Goal: Communication & Community: Answer question/provide support

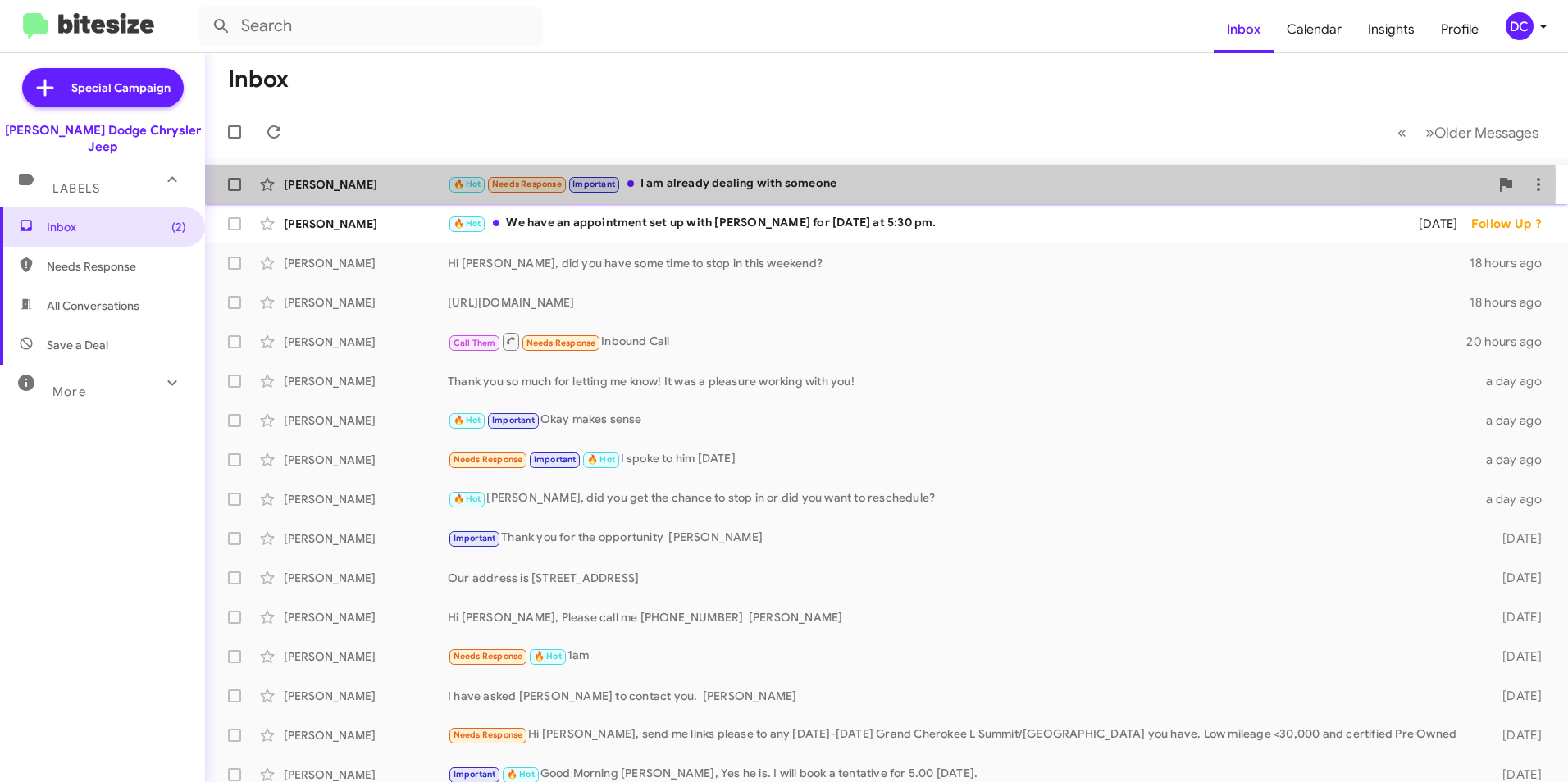
click at [834, 184] on div "🔥 Hot Needs Response Important I am already dealing with someone" at bounding box center [968, 184] width 1042 height 19
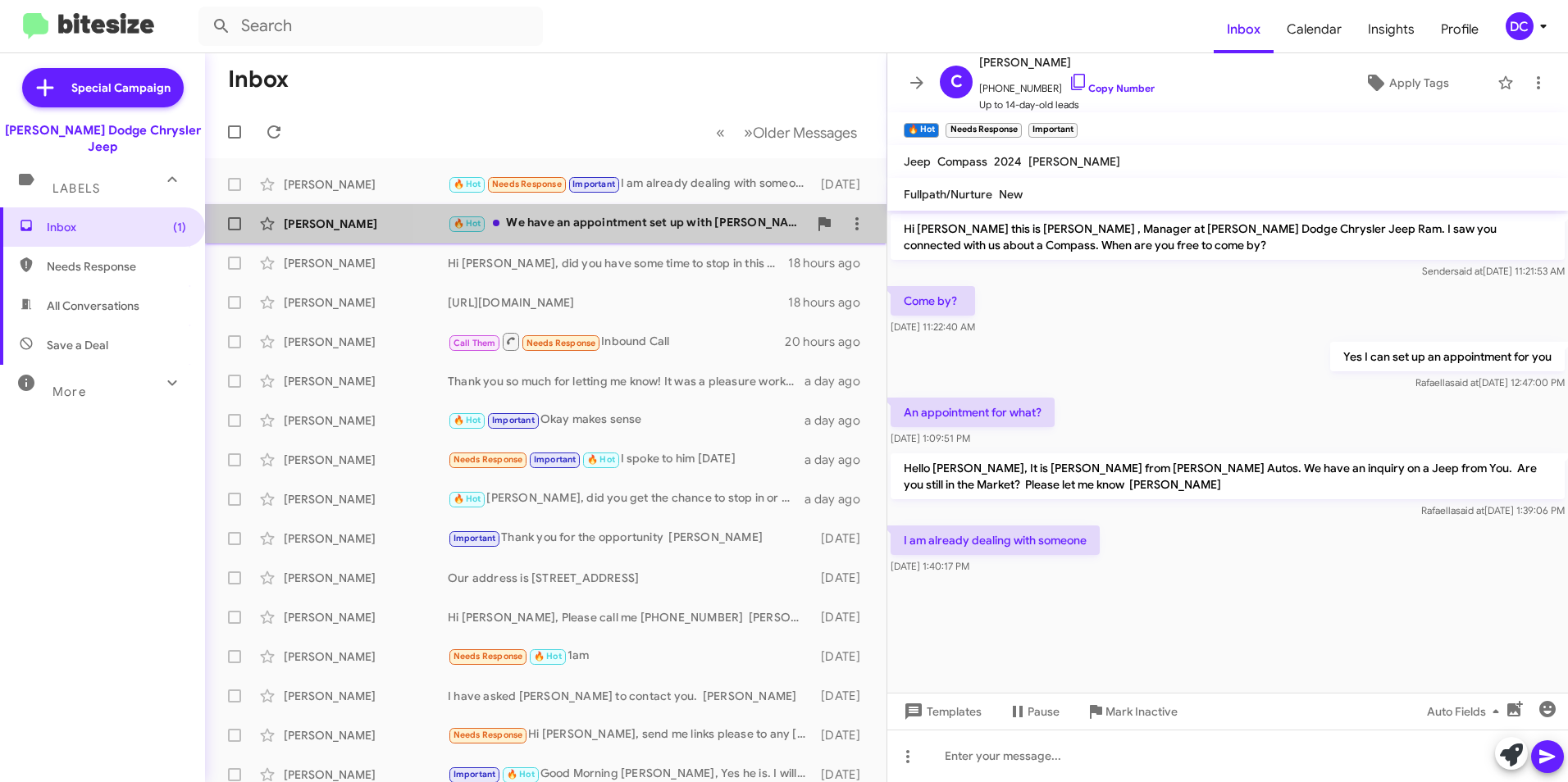
click at [650, 225] on div "🔥 Hot We have an appointment set up with [PERSON_NAME] for [DATE] at 5:30 pm." at bounding box center [627, 223] width 360 height 19
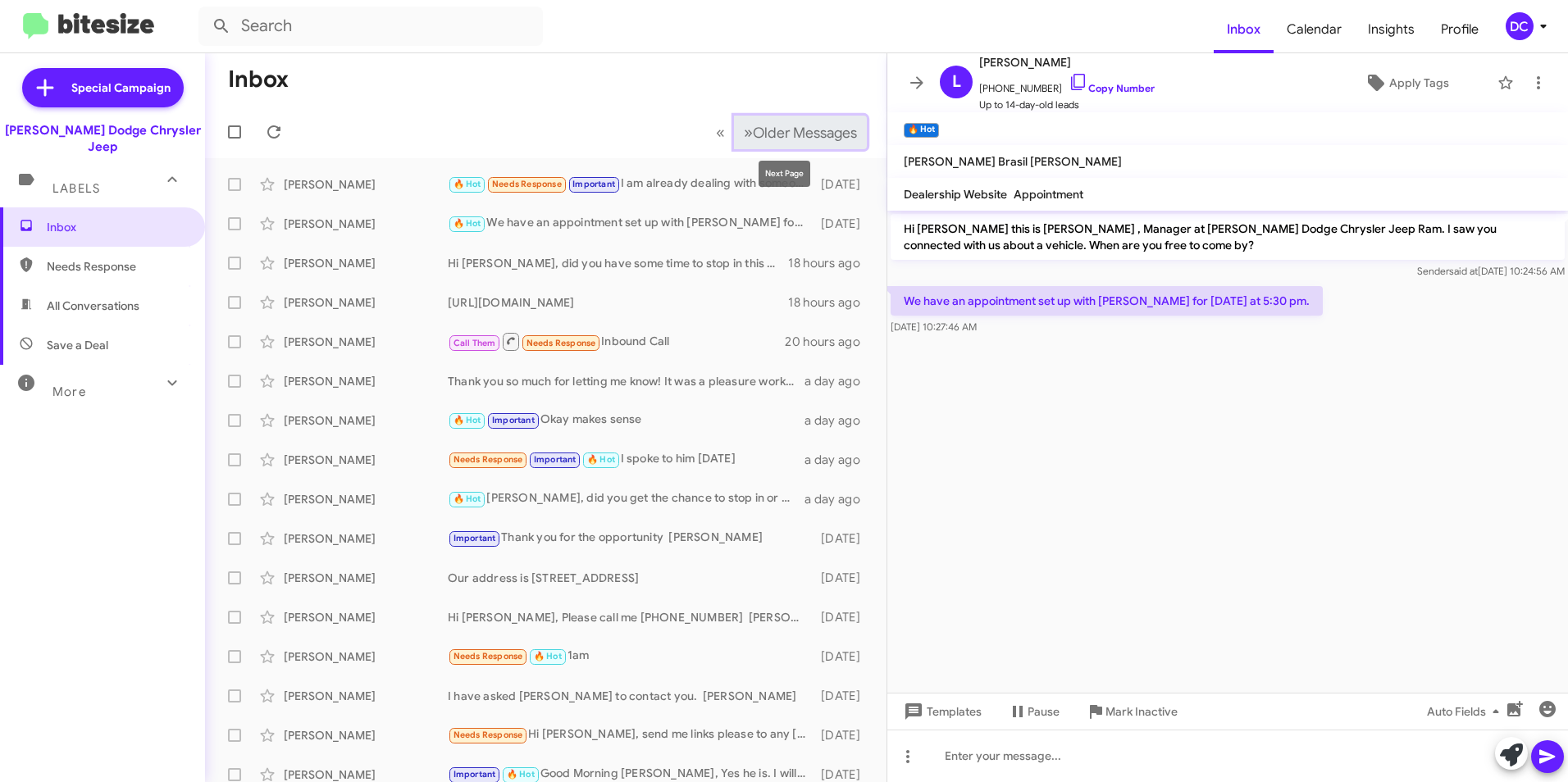
click at [734, 132] on button "» Next Older Messages" at bounding box center [800, 132] width 133 height 33
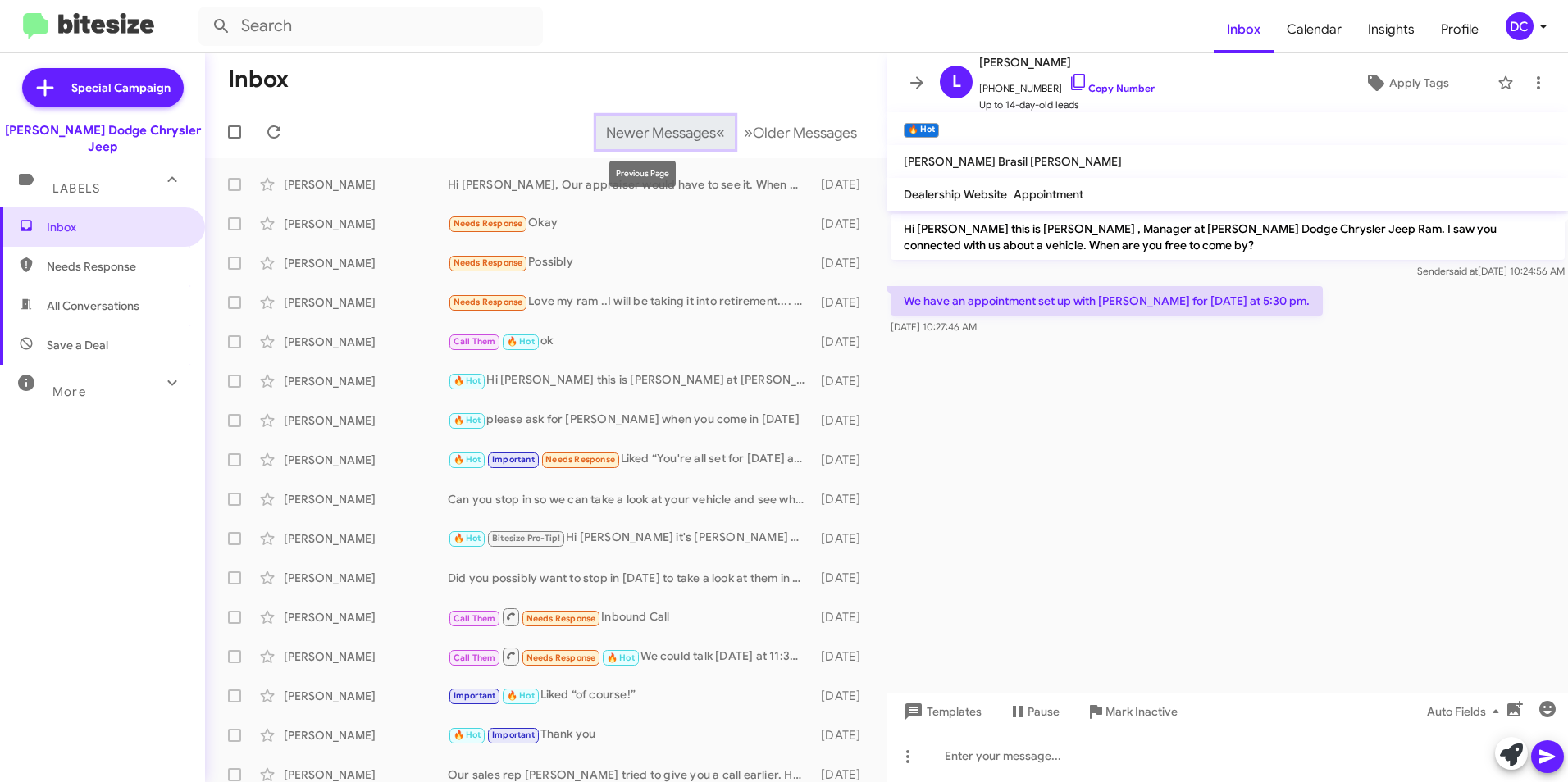
click at [716, 127] on span "«" at bounding box center [720, 132] width 9 height 20
